Goal: Task Accomplishment & Management: Use online tool/utility

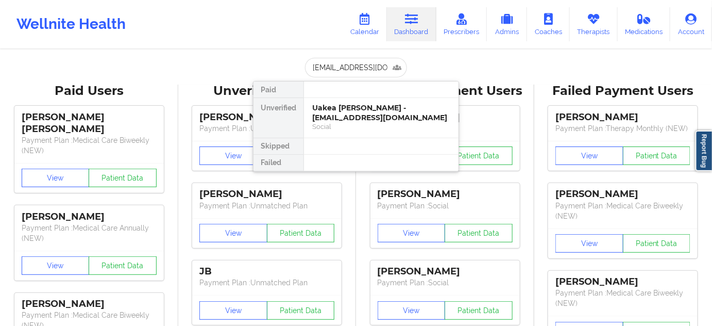
scroll to position [0, 1]
click at [377, 115] on div "[PERSON_NAME] - [EMAIL_ADDRESS][DOMAIN_NAME]" at bounding box center [381, 112] width 138 height 19
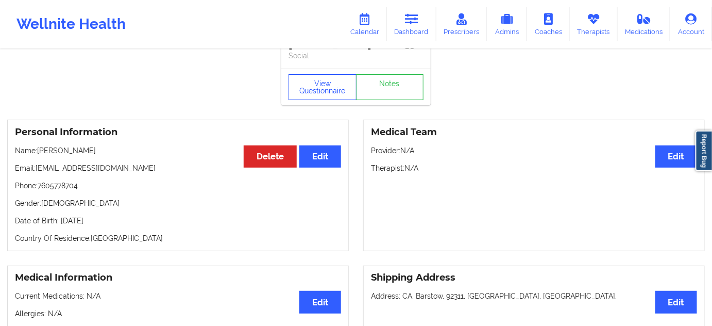
scroll to position [0, 0]
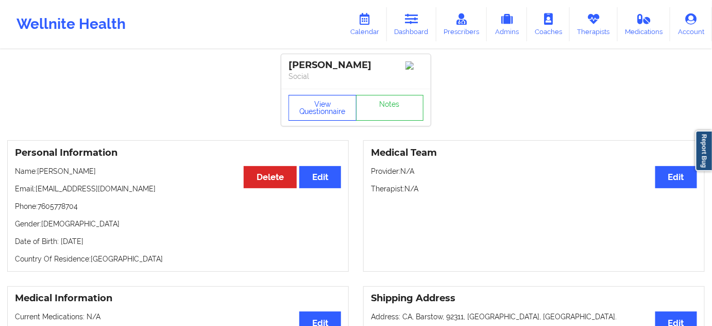
click at [317, 118] on button "View Questionnaire" at bounding box center [322, 108] width 68 height 26
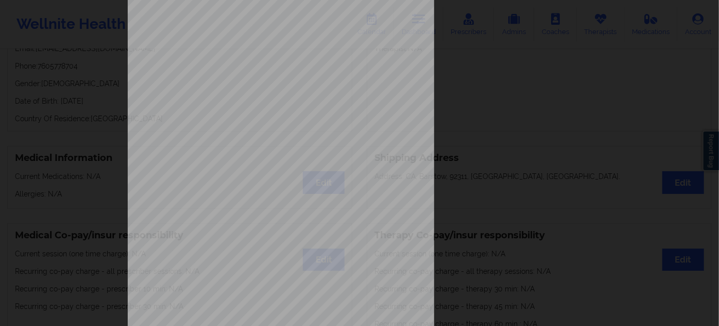
scroll to position [166, 0]
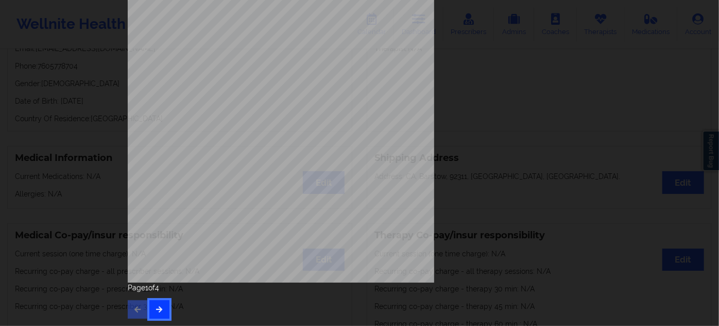
click at [154, 316] on button "button" at bounding box center [159, 309] width 20 height 19
click at [159, 314] on button "button" at bounding box center [159, 309] width 20 height 19
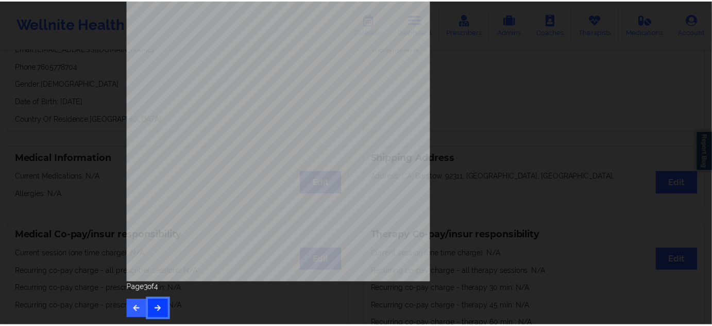
scroll to position [0, 0]
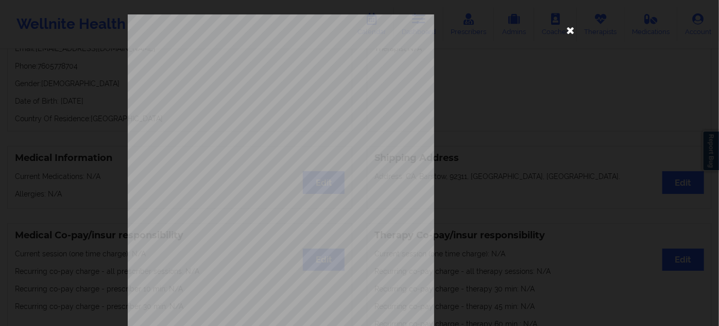
click at [574, 24] on icon at bounding box center [571, 30] width 16 height 16
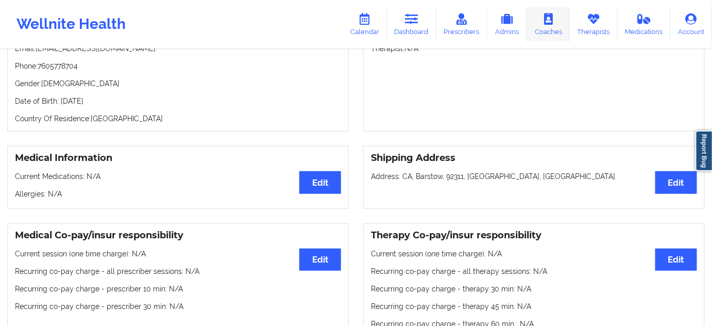
click at [569, 24] on link "Coaches" at bounding box center [548, 24] width 43 height 34
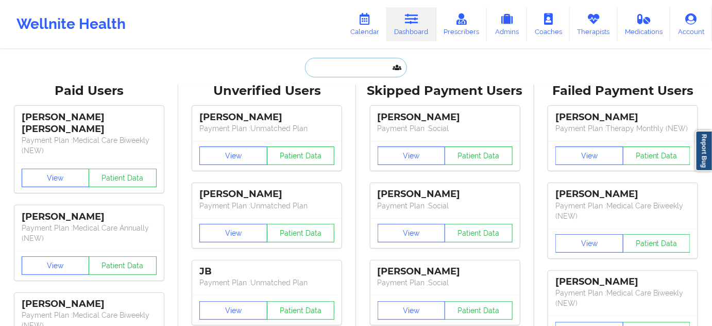
click at [355, 65] on input "text" at bounding box center [356, 68] width 102 height 20
paste input "7605778704"
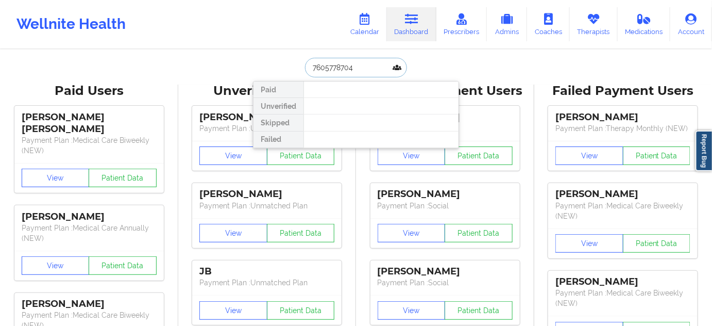
drag, startPoint x: 331, startPoint y: 69, endPoint x: 284, endPoint y: 72, distance: 46.5
click at [284, 72] on div "7605778704 Paid Unverified Skipped Failed" at bounding box center [356, 68] width 206 height 20
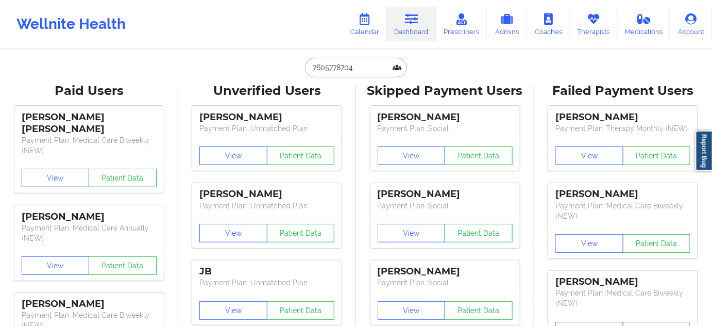
paste input "[EMAIL_ADDRESS][DOMAIN_NAME]"
type input "[EMAIL_ADDRESS][DOMAIN_NAME]"
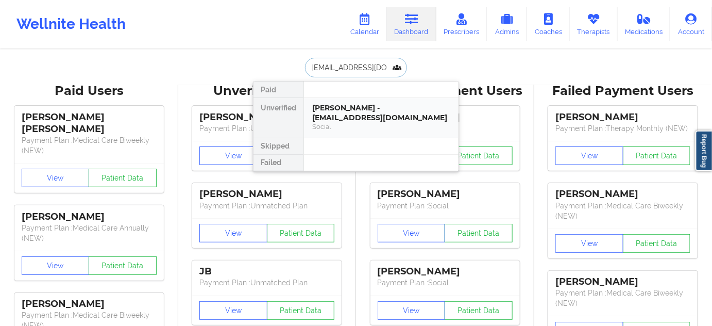
click at [376, 111] on div "[PERSON_NAME] - [EMAIL_ADDRESS][DOMAIN_NAME]" at bounding box center [381, 112] width 138 height 19
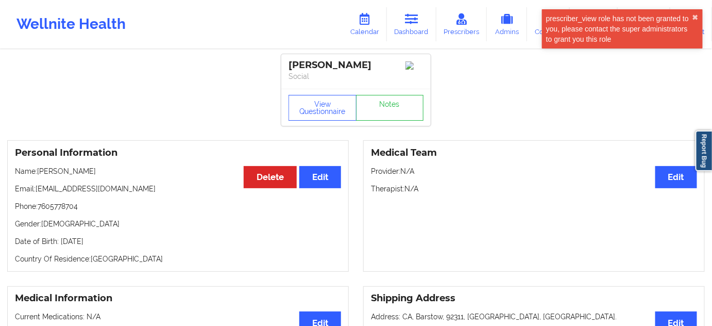
click at [105, 240] on p "Date of Birth: 12th of July 1991" at bounding box center [178, 241] width 326 height 10
copy p "1991"
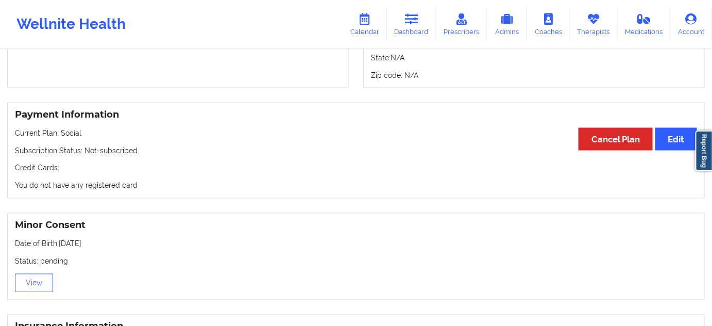
scroll to position [563, 0]
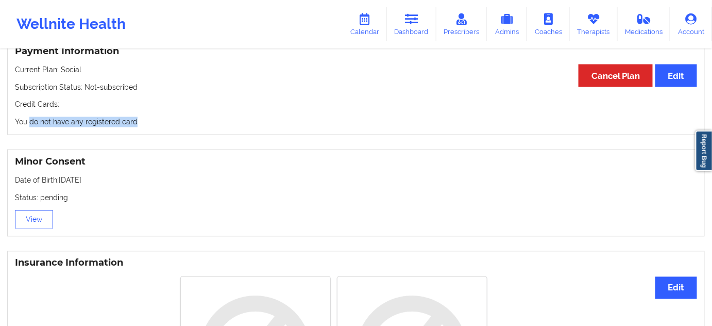
drag, startPoint x: 140, startPoint y: 122, endPoint x: 32, endPoint y: 123, distance: 107.7
click at [29, 123] on p "You do not have any registered card" at bounding box center [356, 122] width 682 height 10
drag, startPoint x: 116, startPoint y: 129, endPoint x: 124, endPoint y: 136, distance: 10.6
click at [116, 130] on div "Payment Information Edit Cancel Plan Current Plan: Social Subscription Status: …" at bounding box center [356, 87] width 698 height 96
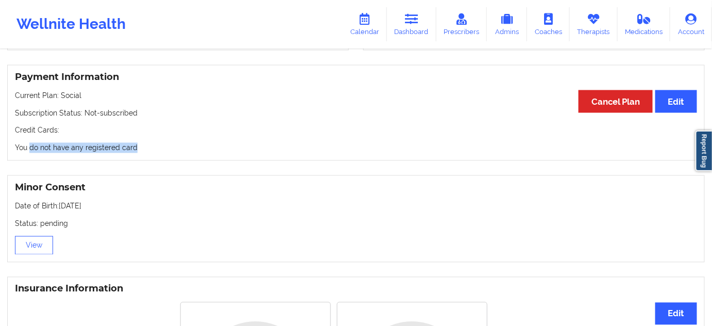
scroll to position [516, 0]
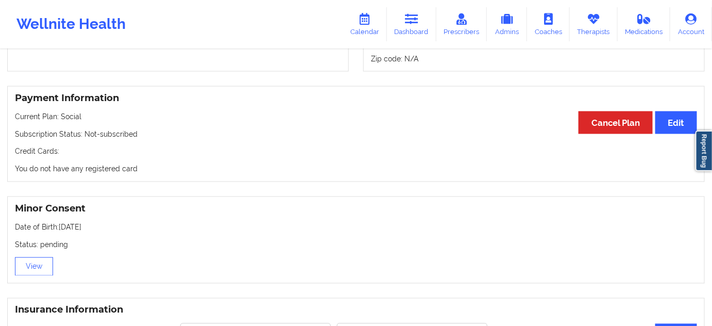
click at [132, 136] on p "Subscription Status: Not-subscribed" at bounding box center [356, 134] width 682 height 10
drag, startPoint x: 156, startPoint y: 133, endPoint x: 138, endPoint y: 170, distance: 40.6
click at [92, 137] on p "Subscription Status: Not-subscribed" at bounding box center [356, 134] width 682 height 10
click at [154, 176] on div "Payment Information Edit Cancel Plan Current Plan: Social Subscription Status: …" at bounding box center [356, 134] width 698 height 96
drag, startPoint x: 149, startPoint y: 149, endPoint x: 81, endPoint y: 162, distance: 69.3
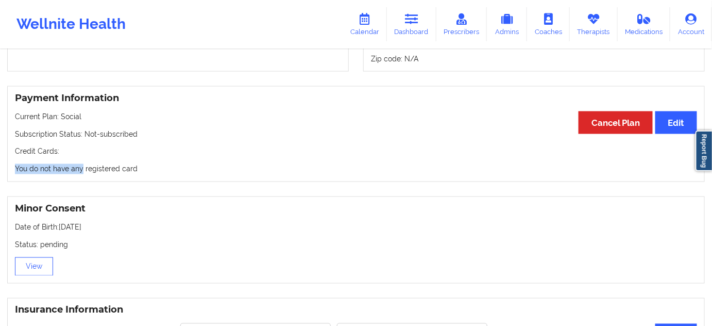
click at [81, 162] on div "Payment Information Edit Cancel Plan Current Plan: Social Subscription Status: …" at bounding box center [356, 134] width 698 height 96
drag, startPoint x: 153, startPoint y: 162, endPoint x: 156, endPoint y: 167, distance: 5.3
click at [154, 163] on div "Payment Information Edit Cancel Plan Current Plan: Social Subscription Status: …" at bounding box center [356, 134] width 698 height 96
click at [85, 167] on p "You do not have any registered card" at bounding box center [356, 169] width 682 height 10
click at [165, 164] on div "Payment Information Edit Cancel Plan Current Plan: Social Subscription Status: …" at bounding box center [356, 134] width 698 height 96
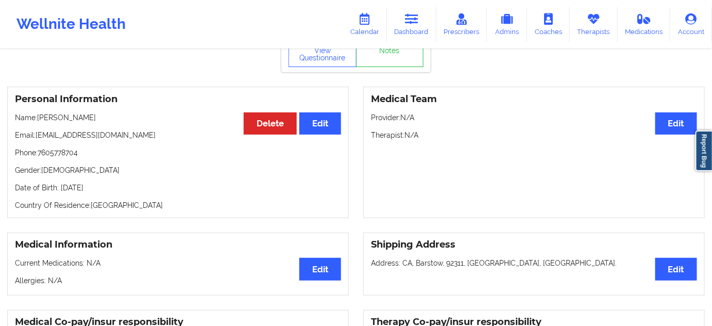
scroll to position [0, 0]
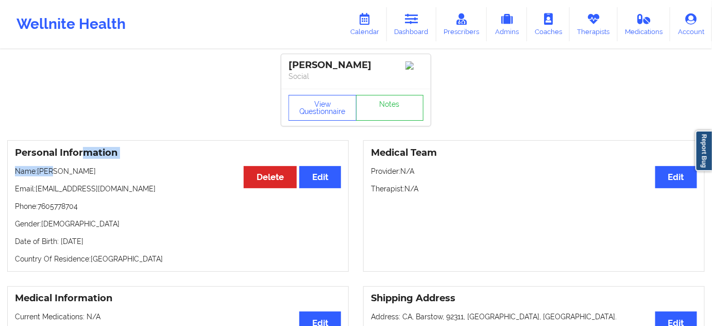
drag, startPoint x: 85, startPoint y: 162, endPoint x: 58, endPoint y: 167, distance: 27.8
click at [58, 167] on div "Personal Information Edit Delete Name: TAWNIE RICE Email: tawniew2011@gmail.com…" at bounding box center [178, 205] width 342 height 131
click at [106, 179] on div "Personal Information Edit Delete Name: TAWNIE RICE Email: tawniew2011@gmail.com…" at bounding box center [178, 205] width 342 height 131
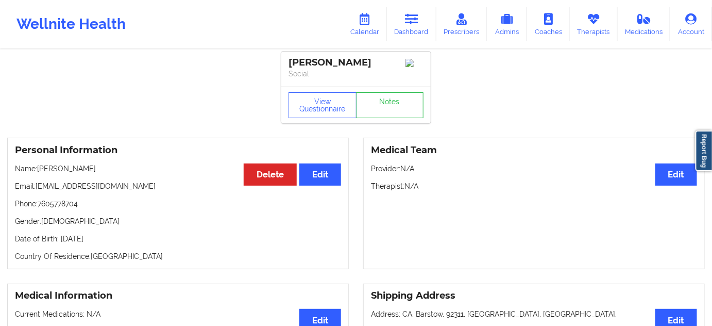
scroll to position [93, 0]
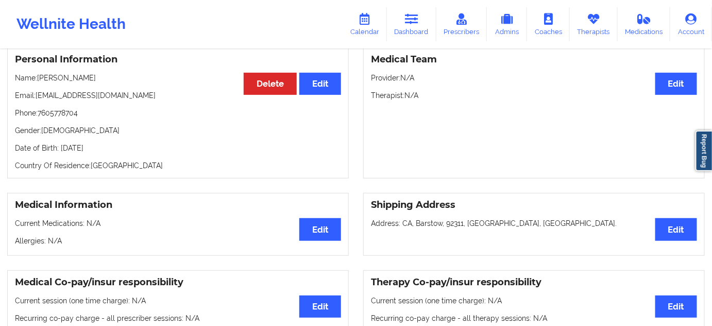
drag, startPoint x: 124, startPoint y: 152, endPoint x: 59, endPoint y: 152, distance: 65.4
click at [59, 152] on p "Date of Birth: 12th of July 1991" at bounding box center [178, 148] width 326 height 10
copy p "[DATE]"
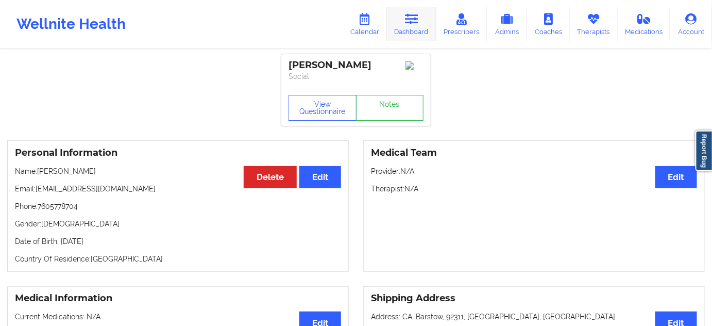
click at [418, 19] on icon at bounding box center [411, 18] width 13 height 11
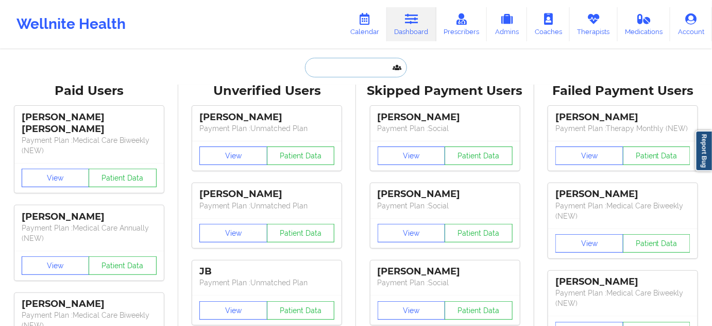
click at [355, 67] on input "text" at bounding box center [356, 68] width 102 height 20
paste input "julienesbitt7576@gmail.com"
type input "julienesbitt7576@gmail.com"
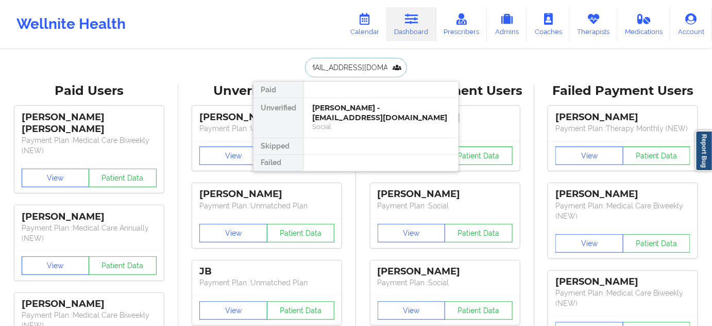
click at [377, 115] on div "Julie K Nesbitt - julienesbitt7576@gmail.com" at bounding box center [381, 112] width 138 height 19
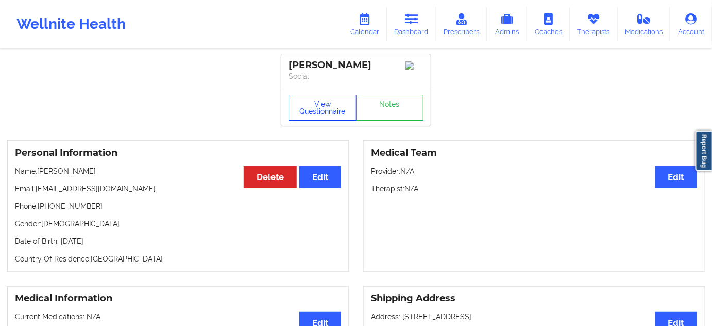
click at [328, 110] on button "View Questionnaire" at bounding box center [322, 108] width 68 height 26
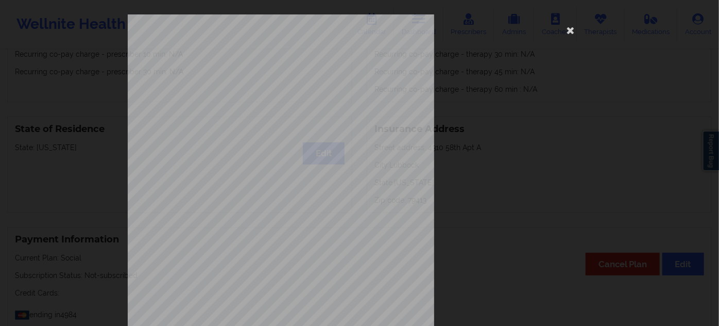
scroll to position [166, 0]
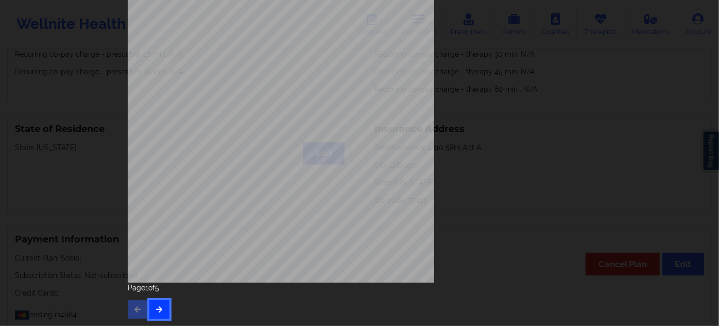
click at [160, 302] on button "button" at bounding box center [159, 309] width 20 height 19
click at [159, 311] on icon "button" at bounding box center [159, 308] width 9 height 6
click at [160, 314] on button "button" at bounding box center [159, 309] width 20 height 19
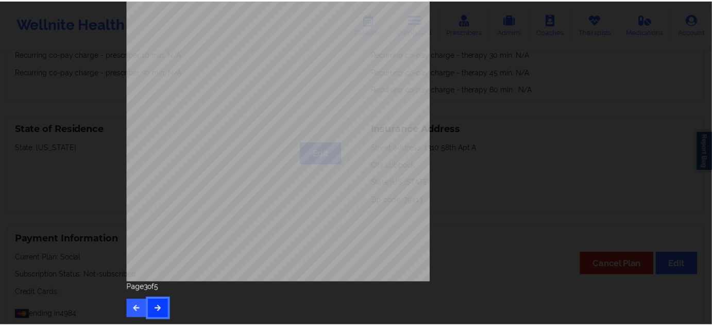
scroll to position [0, 0]
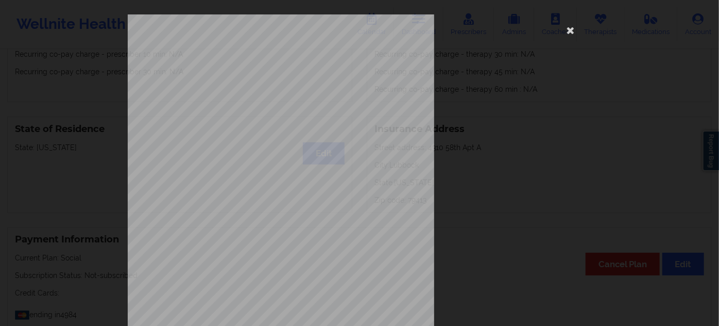
click at [250, 87] on span "ZGN92383550" at bounding box center [250, 87] width 30 height 5
copy span "ZGN92383550"
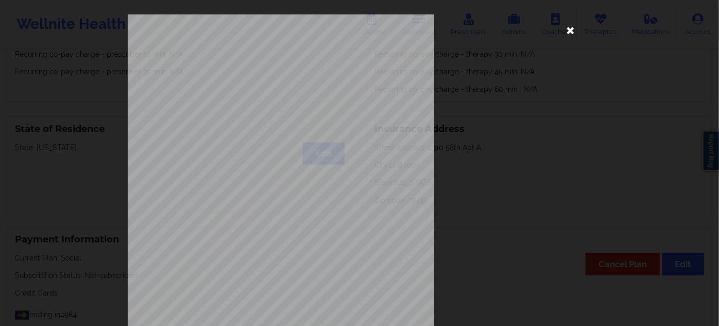
click at [572, 30] on icon at bounding box center [571, 30] width 16 height 16
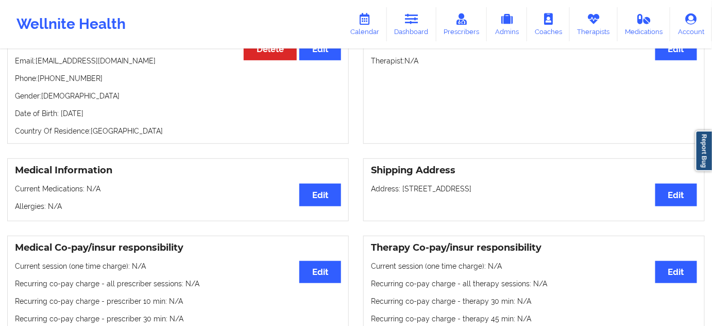
scroll to position [46, 0]
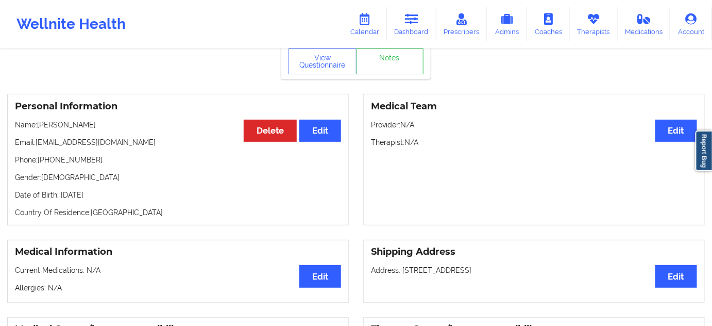
click at [108, 200] on p "Date of Birth: 28th of July 1969" at bounding box center [178, 195] width 326 height 10
copy p "1969"
drag, startPoint x: 87, startPoint y: 122, endPoint x: 39, endPoint y: 123, distance: 48.4
click at [39, 123] on p "Name: Julie K Nesbitt" at bounding box center [178, 125] width 326 height 10
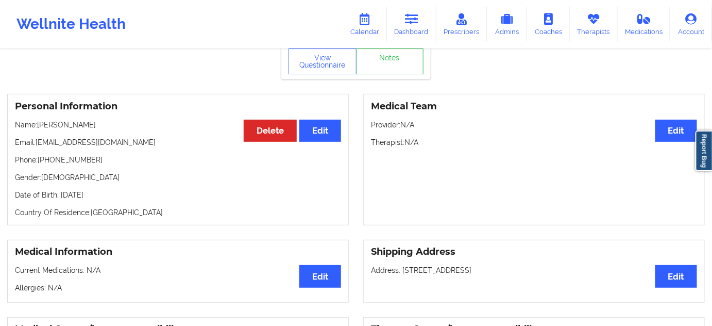
copy p "Julie K Nesbitt"
click at [403, 39] on link "Dashboard" at bounding box center [411, 24] width 49 height 34
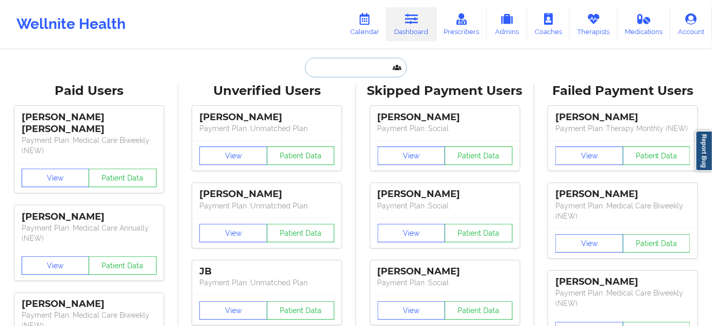
click at [382, 65] on input "text" at bounding box center [356, 68] width 102 height 20
paste input "[PERSON_NAME]"
type input "[PERSON_NAME]"
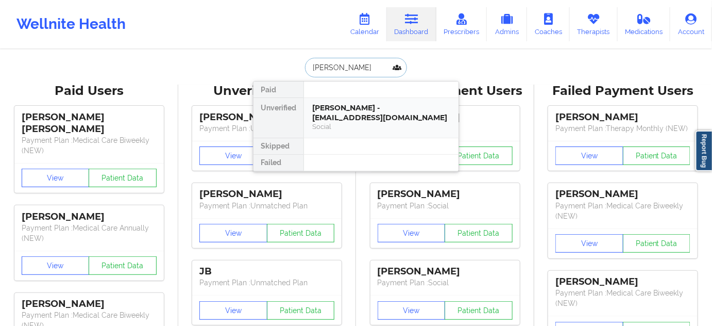
click at [375, 113] on div "[PERSON_NAME] - [EMAIL_ADDRESS][DOMAIN_NAME]" at bounding box center [381, 112] width 138 height 19
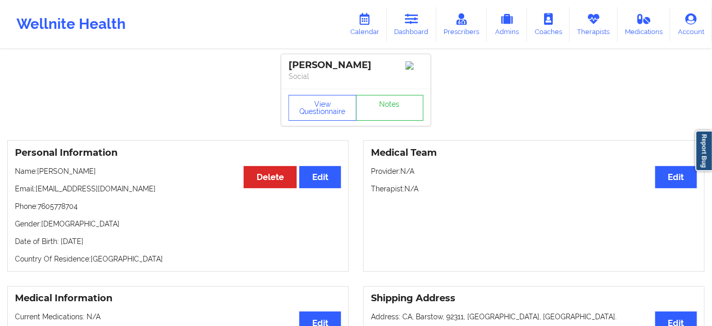
click at [305, 94] on div "View Questionnaire Notes" at bounding box center [355, 107] width 149 height 37
click at [310, 107] on button "View Questionnaire" at bounding box center [322, 108] width 68 height 26
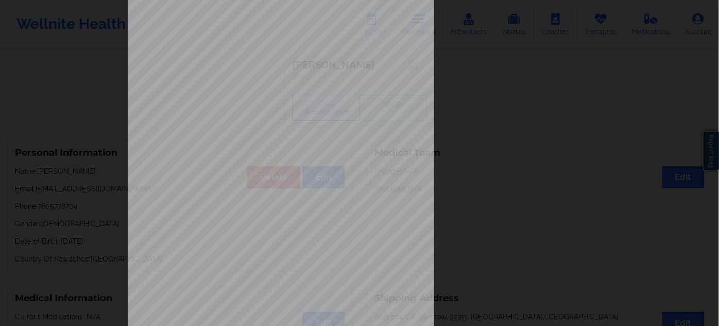
scroll to position [166, 0]
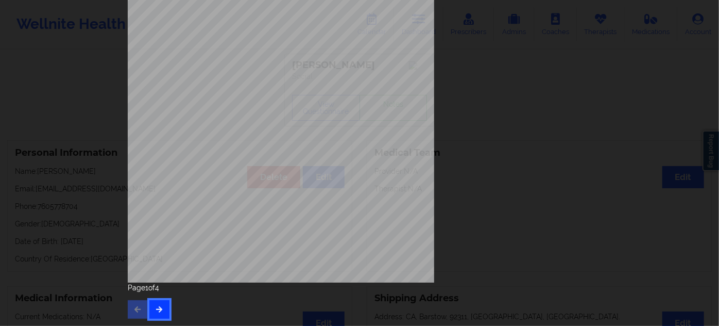
drag, startPoint x: 148, startPoint y: 311, endPoint x: 154, endPoint y: 311, distance: 5.2
click at [149, 311] on button "button" at bounding box center [159, 309] width 20 height 19
click at [159, 313] on button "button" at bounding box center [159, 309] width 20 height 19
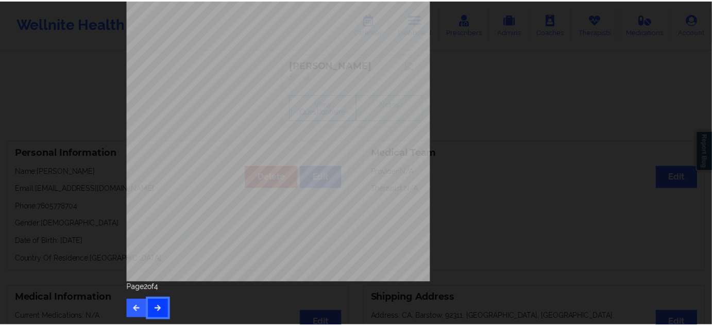
scroll to position [0, 0]
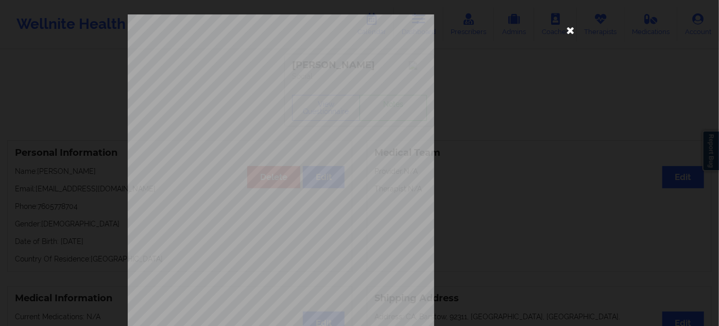
click at [569, 30] on icon at bounding box center [571, 30] width 16 height 16
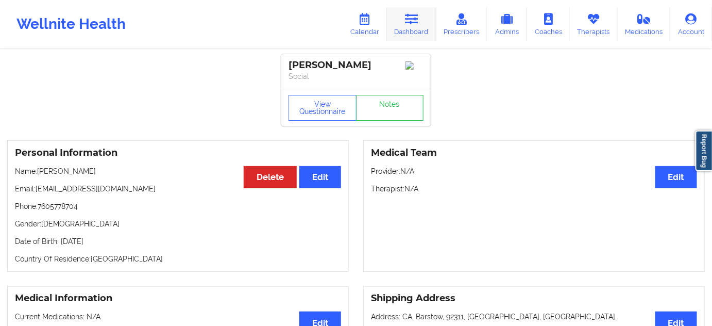
click at [411, 23] on icon at bounding box center [411, 18] width 13 height 11
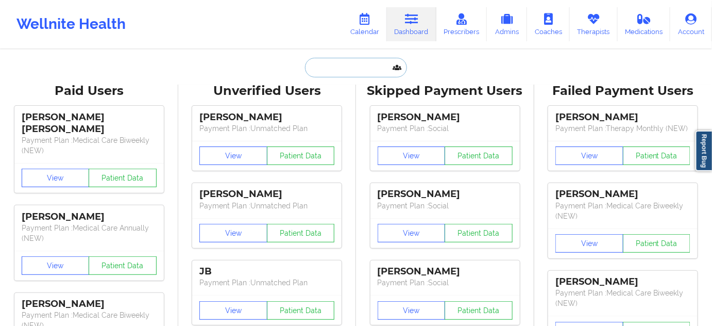
click at [330, 65] on input "text" at bounding box center [356, 68] width 102 height 20
paste input "Tyler Miller"
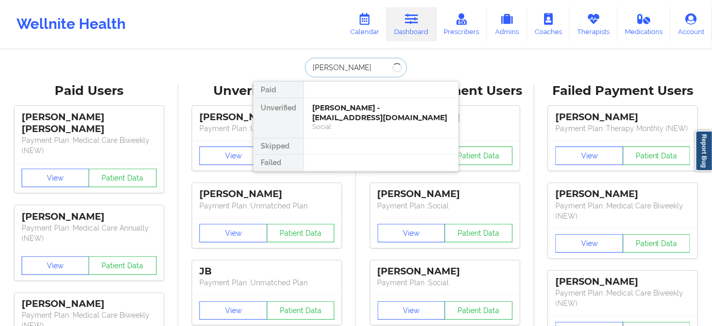
type input "Tyler Miller"
click at [362, 121] on div "Tyler Miller - tylerjmiller93@hotmail.com" at bounding box center [381, 112] width 138 height 19
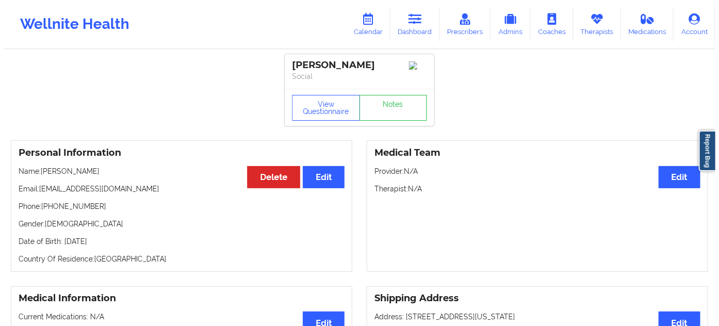
scroll to position [46, 0]
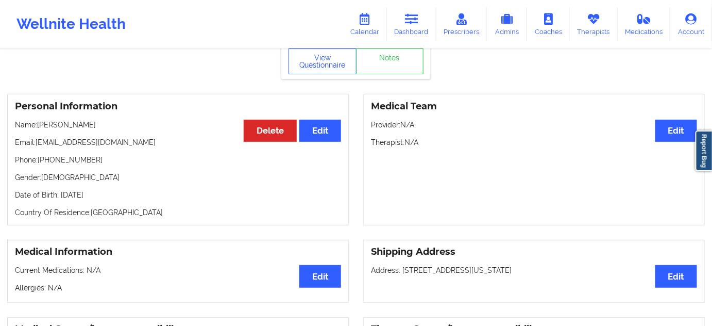
click at [309, 66] on button "View Questionnaire" at bounding box center [322, 61] width 68 height 26
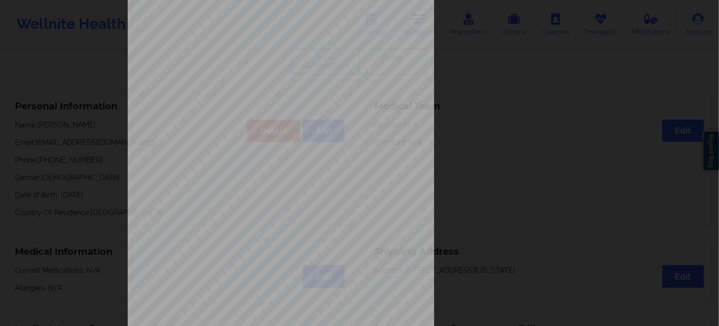
scroll to position [166, 0]
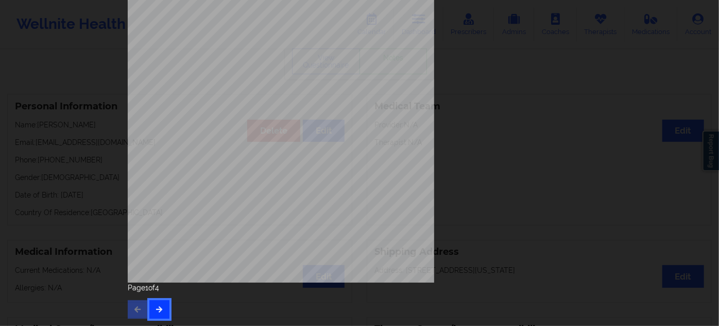
click at [163, 306] on button "button" at bounding box center [159, 309] width 20 height 19
click at [158, 307] on icon "button" at bounding box center [159, 308] width 9 height 6
click at [236, 131] on span "334790602" at bounding box center [246, 132] width 23 height 5
click at [235, 134] on span "334790602" at bounding box center [246, 132] width 23 height 5
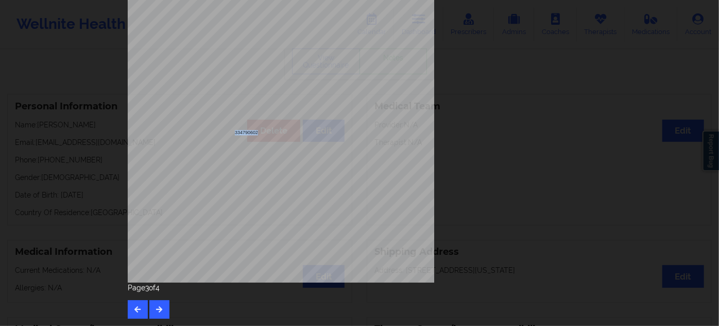
copy span "334790602"
click at [286, 168] on span "Insurance Company Identity number by patient" at bounding box center [290, 171] width 112 height 6
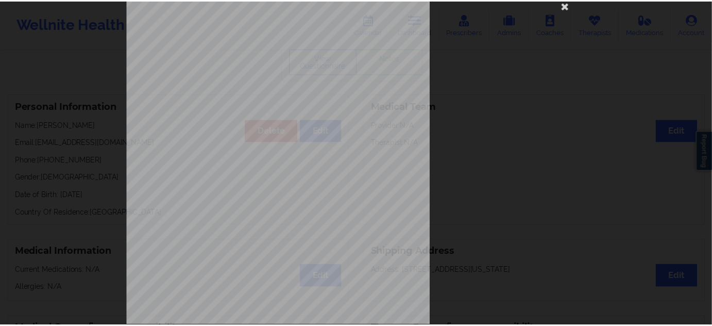
scroll to position [0, 0]
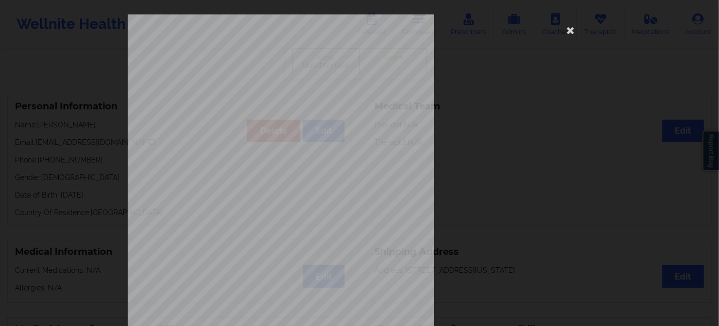
drag, startPoint x: 570, startPoint y: 36, endPoint x: 557, endPoint y: 48, distance: 17.1
click at [570, 35] on icon at bounding box center [571, 30] width 16 height 16
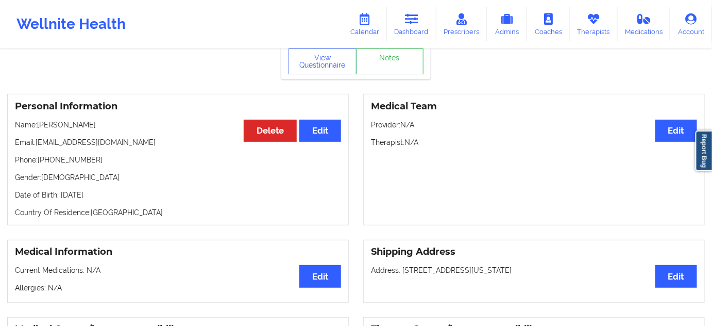
click at [110, 197] on p "Date of Birth: 30th of June 1993" at bounding box center [178, 195] width 326 height 10
click at [111, 197] on p "Date of Birth: 30th of June 1993" at bounding box center [178, 195] width 326 height 10
click at [113, 200] on p "Date of Birth: 30th of June 1993" at bounding box center [178, 195] width 326 height 10
click at [112, 198] on p "Date of Birth: 30th of June 1993" at bounding box center [178, 195] width 326 height 10
click at [112, 196] on p "Date of Birth: 30th of June 1993" at bounding box center [178, 195] width 326 height 10
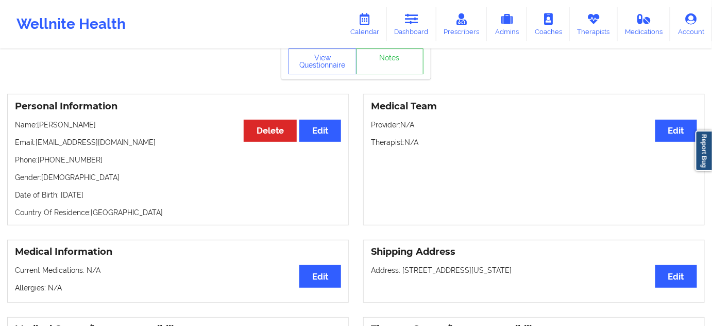
click at [112, 196] on p "Date of Birth: 30th of June 1993" at bounding box center [178, 195] width 326 height 10
copy p "1993"
drag, startPoint x: 66, startPoint y: 119, endPoint x: 39, endPoint y: 121, distance: 26.8
click at [39, 121] on div "Personal Information Edit Delete Name: Tyler Miller Email: tylerjmiller93@hotma…" at bounding box center [178, 159] width 342 height 131
copy p "Tyler Miller"
